Goal: Task Accomplishment & Management: Manage account settings

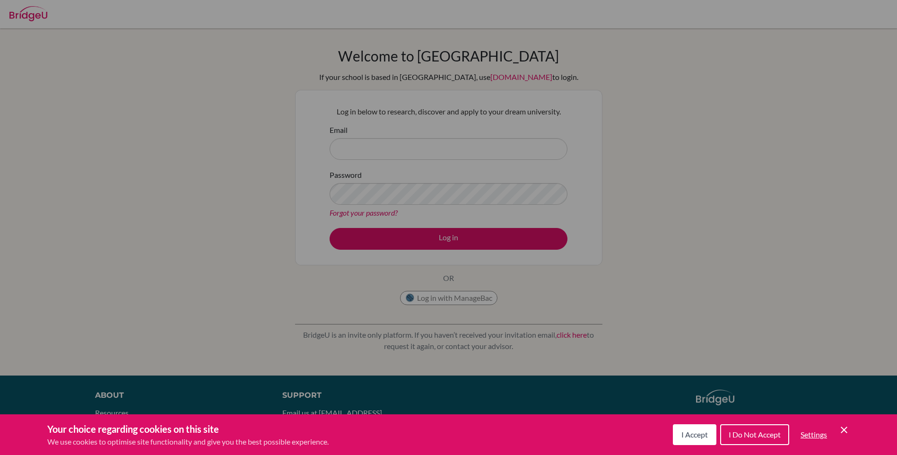
click at [460, 157] on div "Cookie Preferences" at bounding box center [448, 227] width 897 height 455
click at [682, 438] on span "I Accept" at bounding box center [695, 434] width 26 height 9
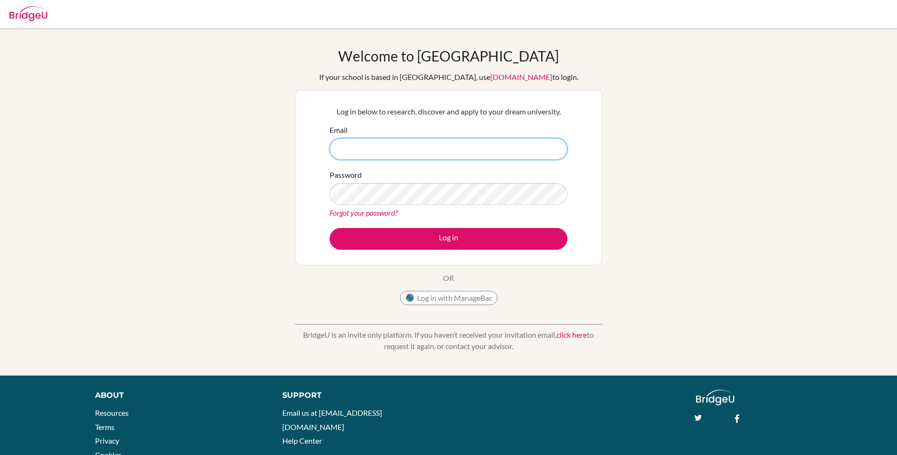
click at [468, 148] on input "Email" at bounding box center [449, 149] width 238 height 22
type input "K"
type input "kaitlyn.chakanyuka@student.mcc.ac.zw"
click at [388, 210] on link "Forgot your password?" at bounding box center [364, 212] width 68 height 9
click at [381, 213] on link "Forgot your password?" at bounding box center [364, 212] width 68 height 9
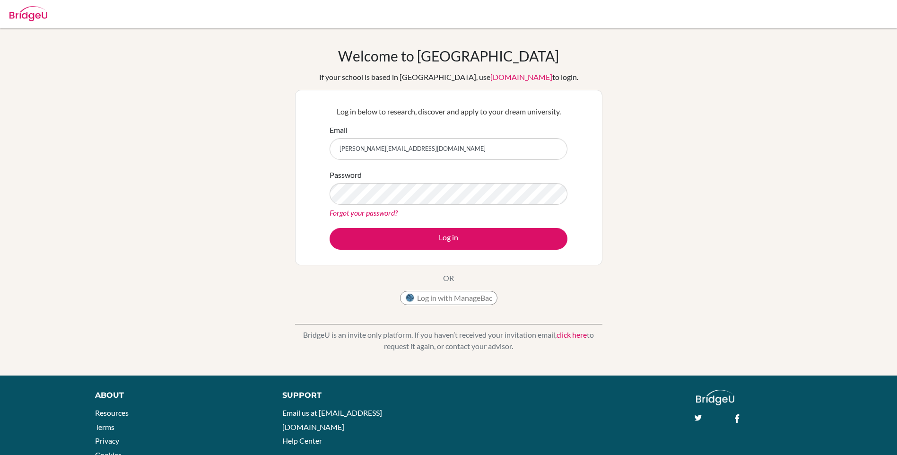
click at [378, 214] on link "Forgot your password?" at bounding box center [364, 212] width 68 height 9
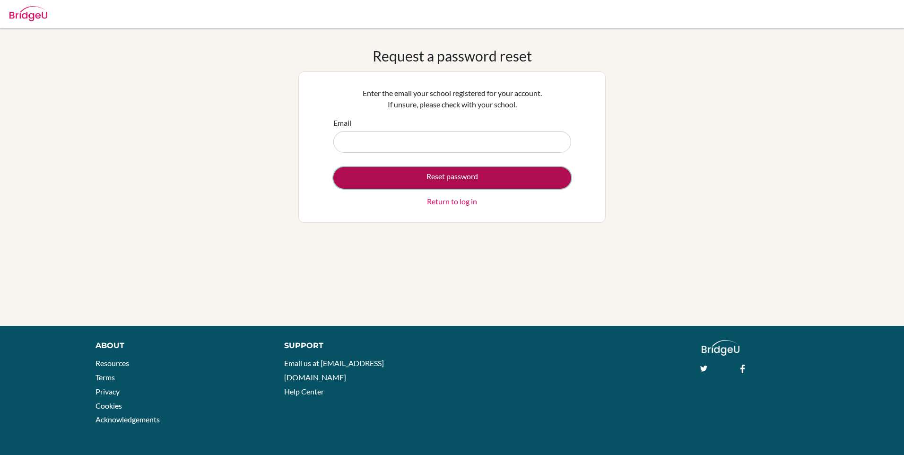
click at [468, 177] on button "Reset password" at bounding box center [453, 178] width 238 height 22
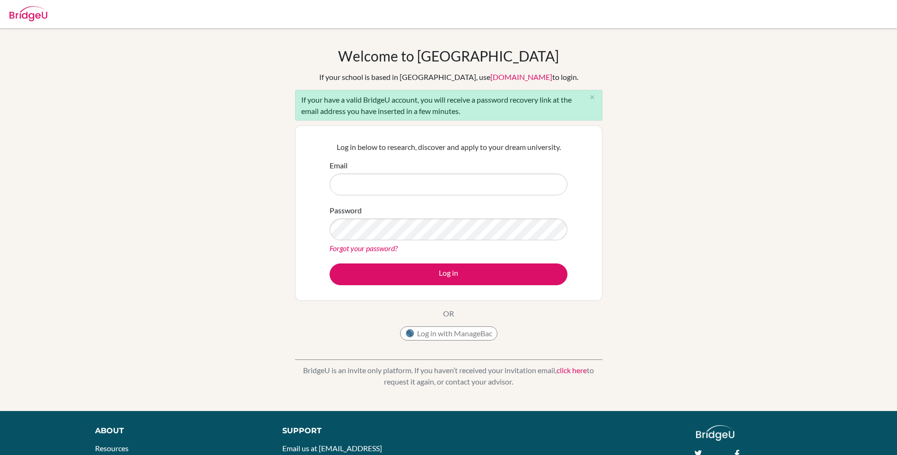
click at [352, 181] on input "Email" at bounding box center [449, 185] width 238 height 22
type input "[PERSON_NAME][EMAIL_ADDRESS][DOMAIN_NAME]"
click at [386, 247] on link "Forgot your password?" at bounding box center [364, 248] width 68 height 9
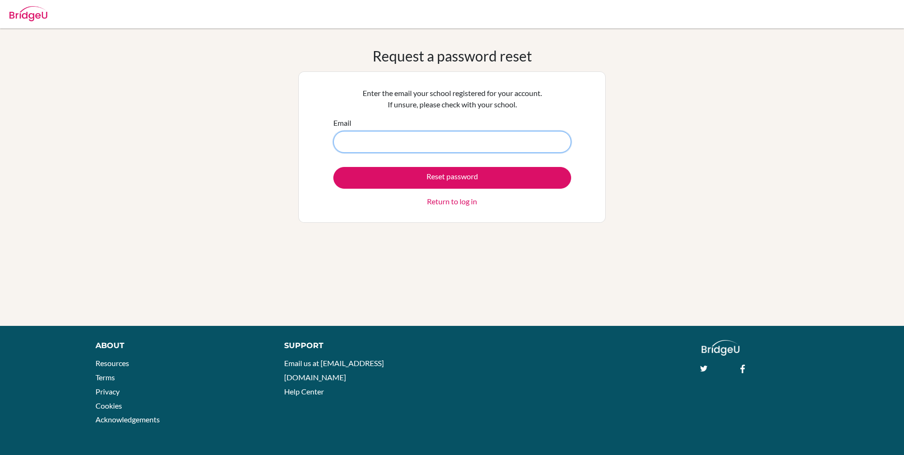
click at [410, 135] on input "Email" at bounding box center [453, 142] width 238 height 22
type input "[PERSON_NAME][EMAIL_ADDRESS][DOMAIN_NAME]"
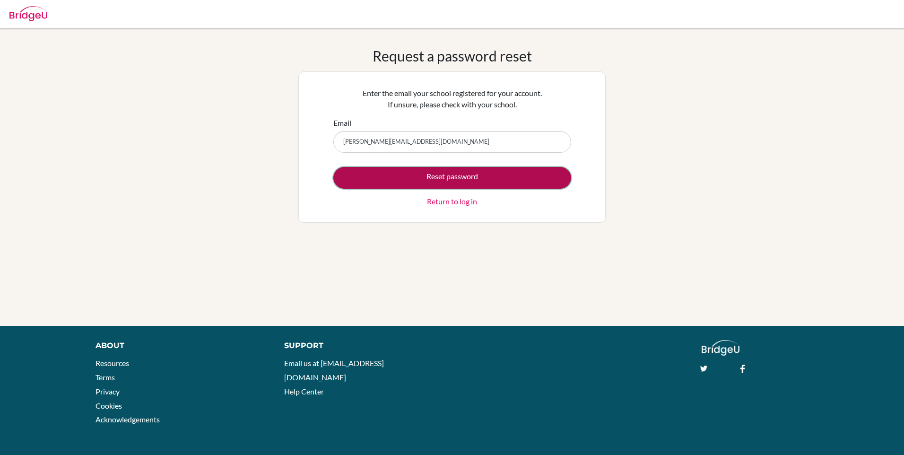
click at [426, 176] on button "Reset password" at bounding box center [453, 178] width 238 height 22
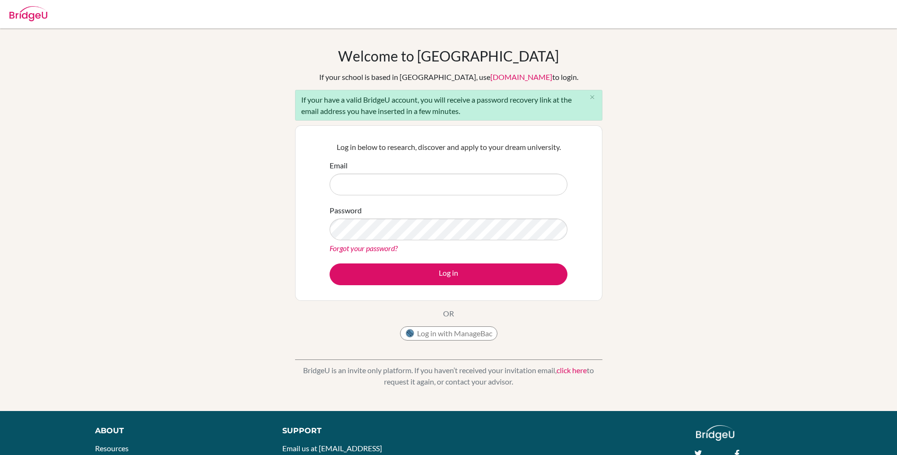
click at [416, 180] on input "Email" at bounding box center [449, 185] width 238 height 22
type input "kaitlyn.chakanyuka@student.mcc.ac.zw"
click at [382, 248] on link "Forgot your password?" at bounding box center [364, 248] width 68 height 9
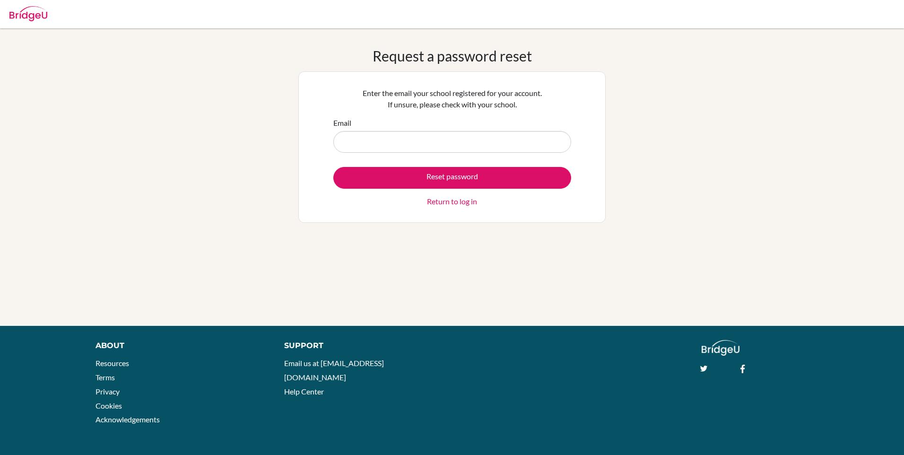
click at [409, 142] on input "Email" at bounding box center [453, 142] width 238 height 22
type input "kaitlyn.chakanyuka@student.mcc.ac.zw"
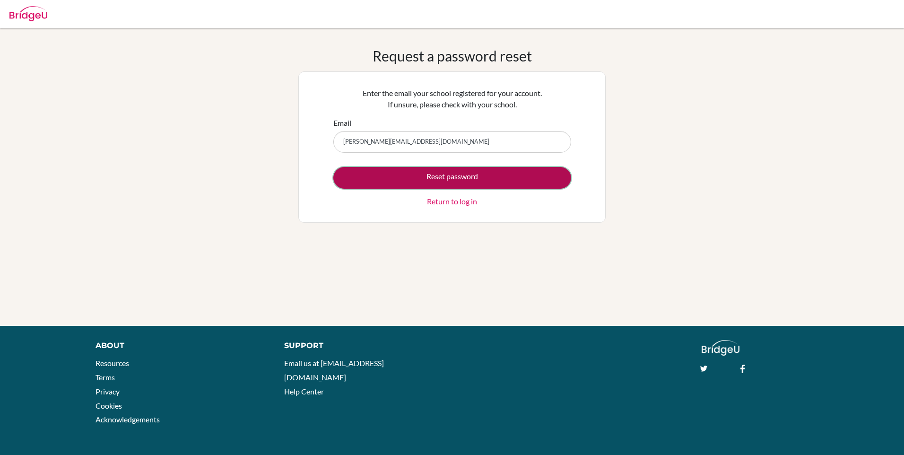
click at [391, 184] on button "Reset password" at bounding box center [453, 178] width 238 height 22
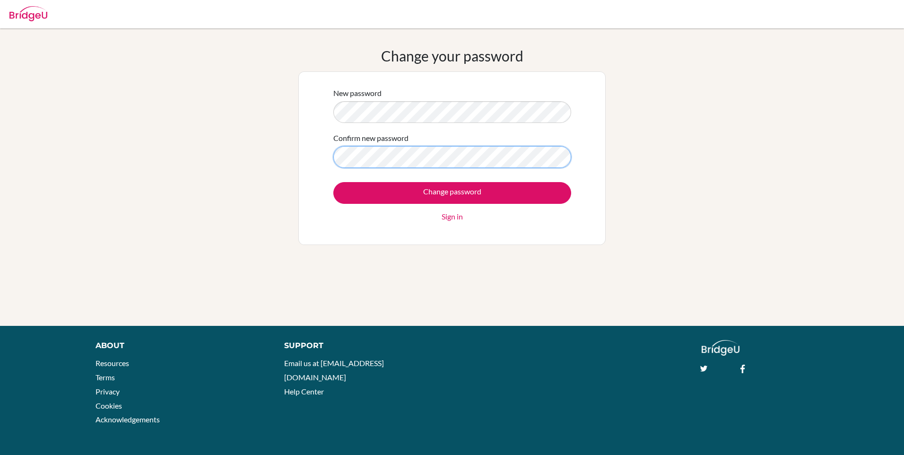
click at [389, 170] on form "New password Confirm new password Change password Sign in" at bounding box center [453, 155] width 238 height 135
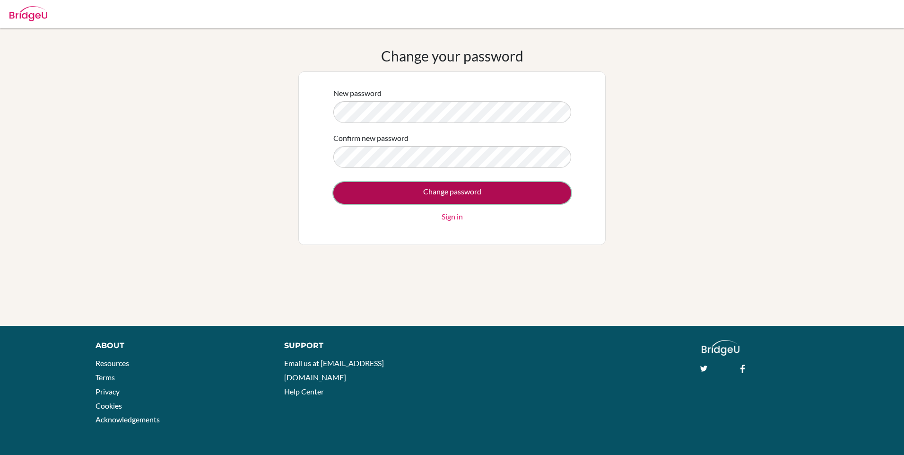
click at [519, 186] on input "Change password" at bounding box center [453, 193] width 238 height 22
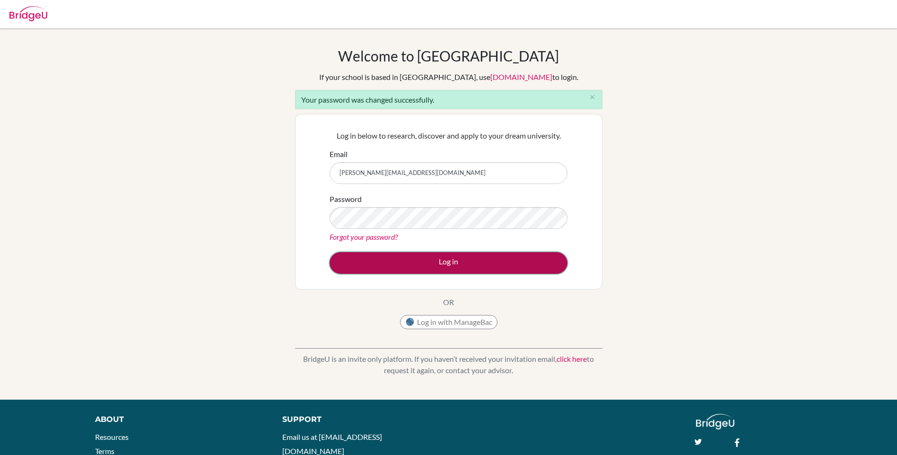
click at [490, 262] on button "Log in" at bounding box center [449, 263] width 238 height 22
